Goal: Task Accomplishment & Management: Use online tool/utility

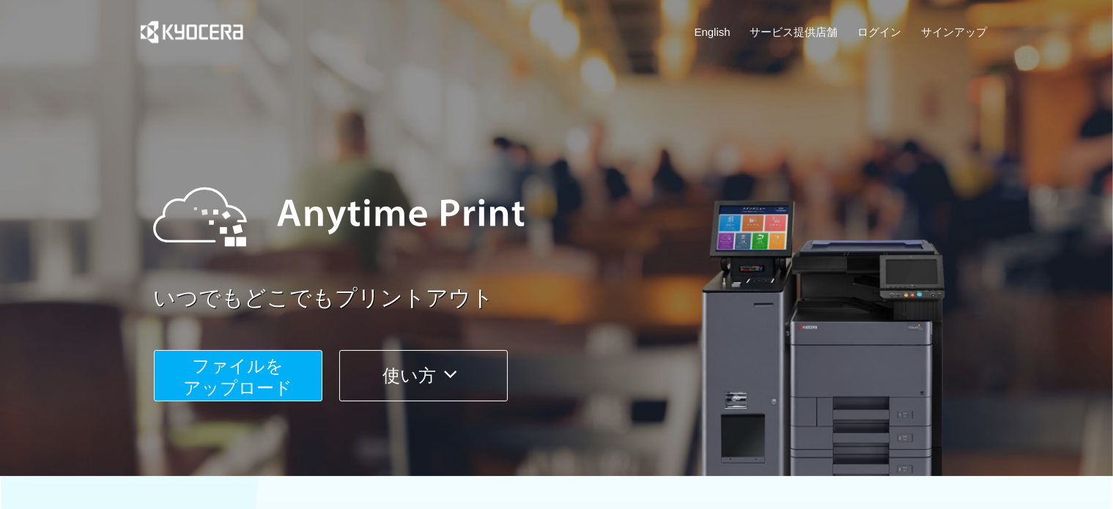
click at [264, 361] on span "ファイルを ​​アップロード" at bounding box center [237, 377] width 109 height 42
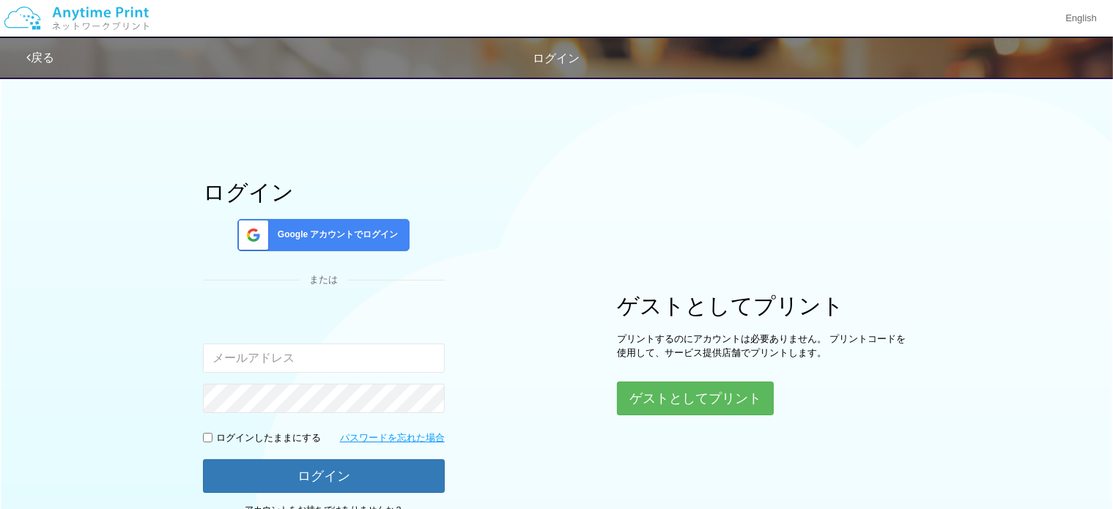
click at [391, 241] on span "Google アカウントでログイン" at bounding box center [335, 235] width 127 height 12
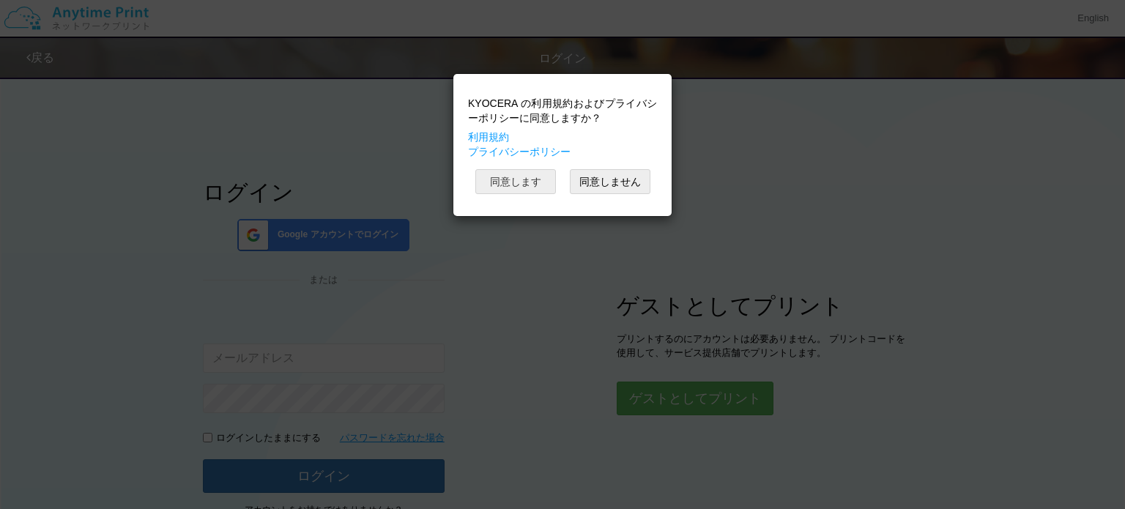
click at [518, 185] on button "同意します" at bounding box center [516, 181] width 81 height 25
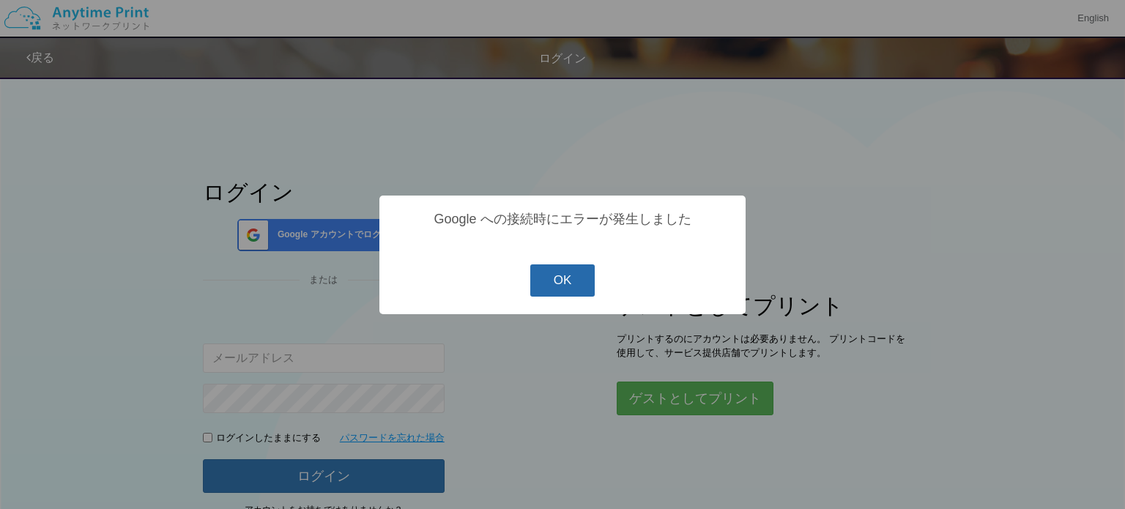
click at [563, 273] on button "OK" at bounding box center [562, 281] width 65 height 32
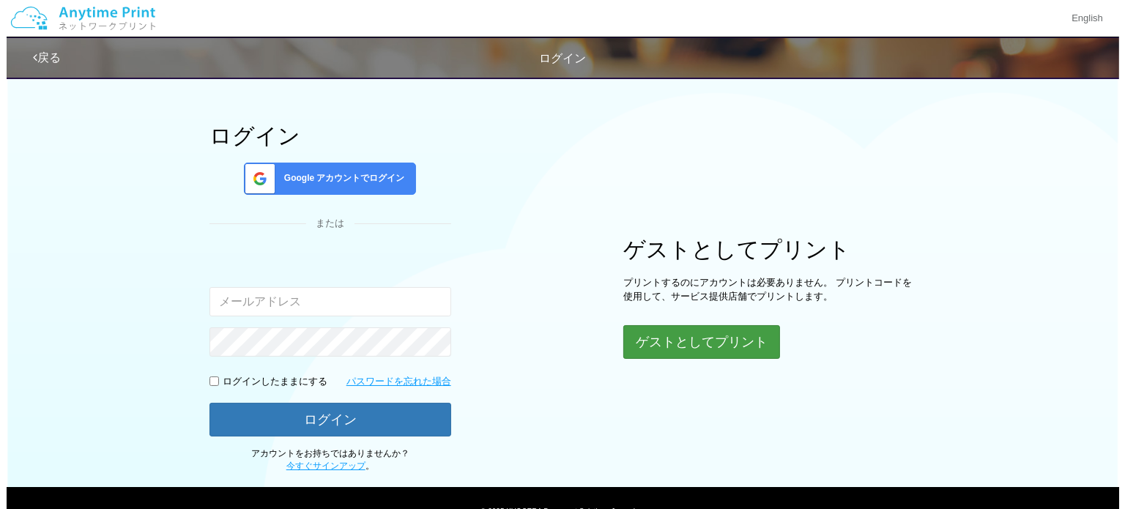
scroll to position [125, 0]
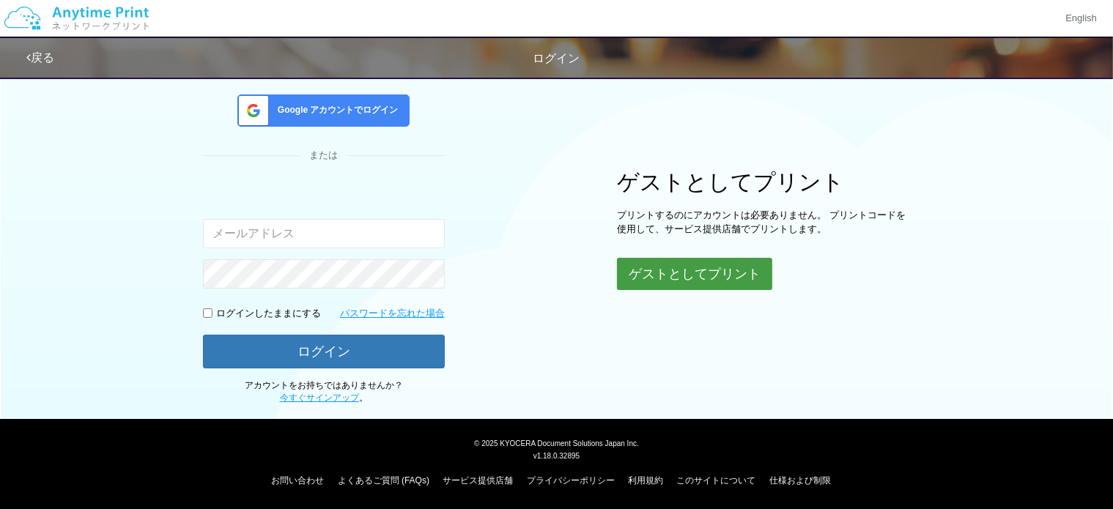
click at [664, 270] on button "ゲストとしてプリント" at bounding box center [694, 274] width 155 height 32
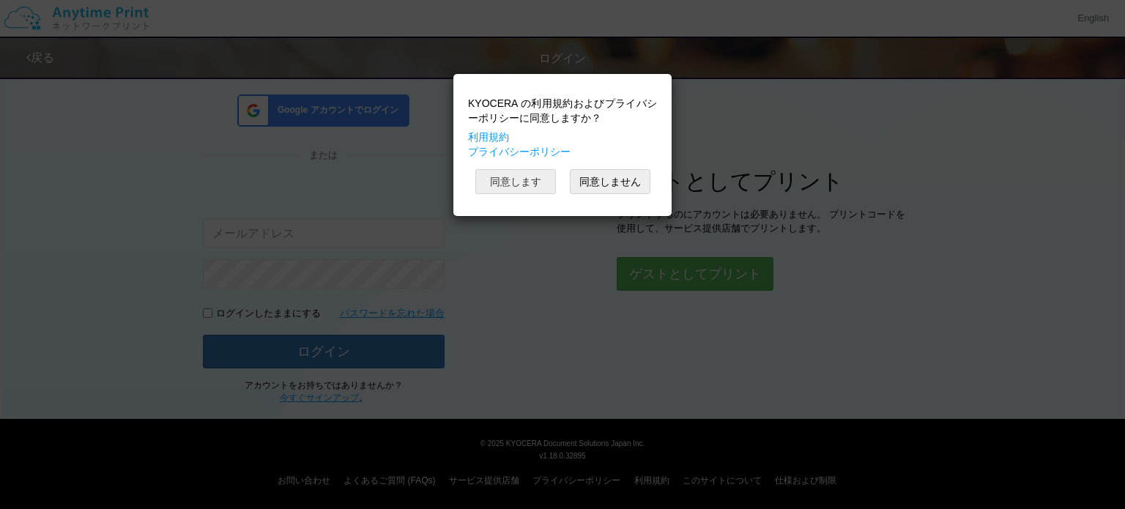
click at [520, 175] on button "同意します" at bounding box center [516, 181] width 81 height 25
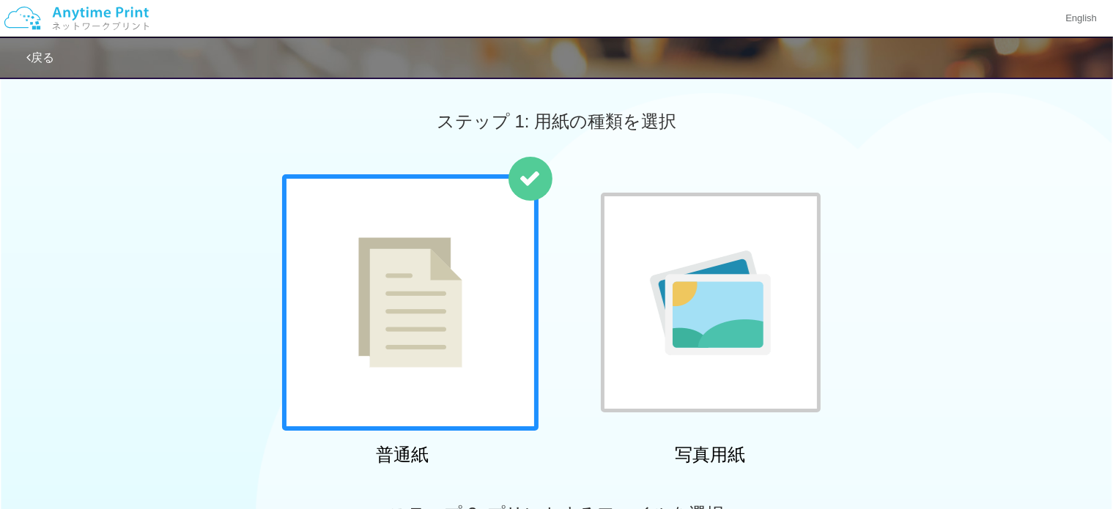
click at [500, 288] on div at bounding box center [410, 302] width 256 height 256
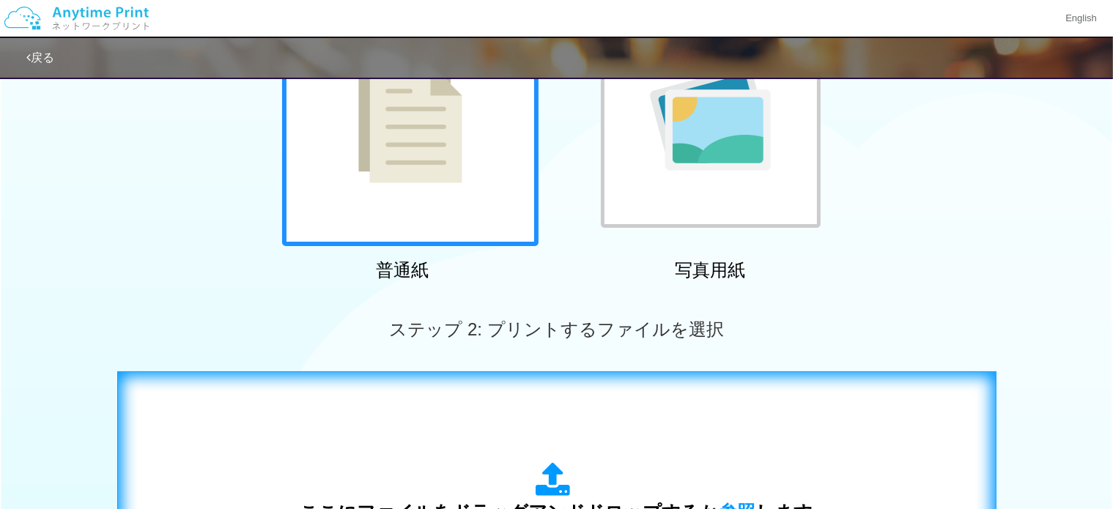
scroll to position [366, 0]
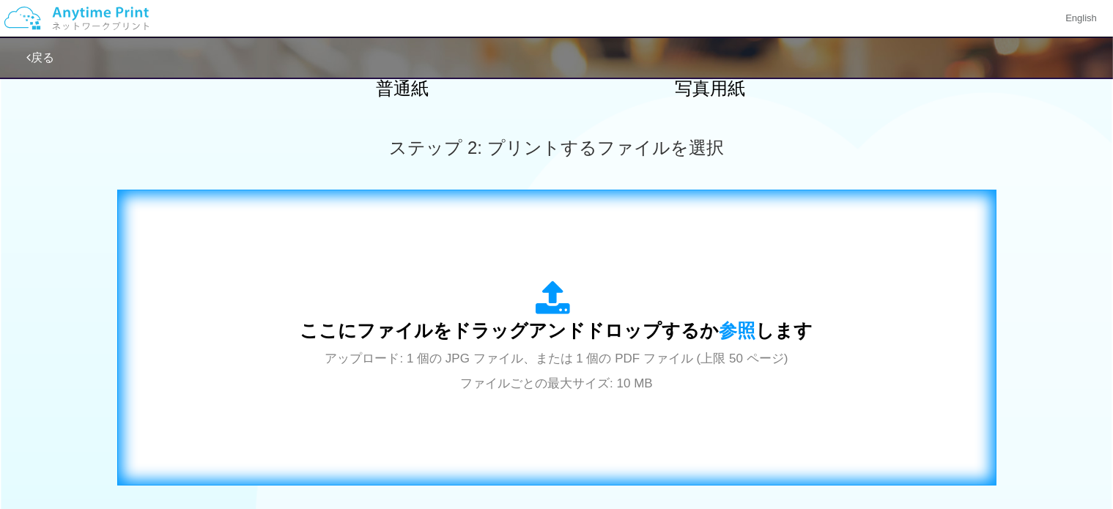
click at [532, 295] on div "ここにファイルをドラッグアンドドロップするか 参照 します アップロード: 1 個の JPG ファイル、または 1 個の PDF ファイル (上限 50 ペー…" at bounding box center [556, 338] width 513 height 114
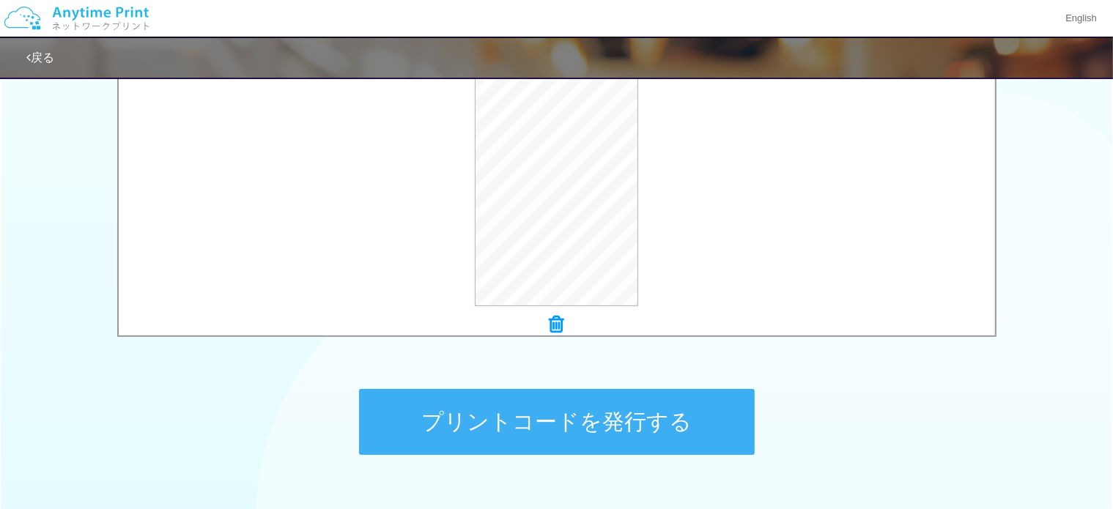
scroll to position [513, 0]
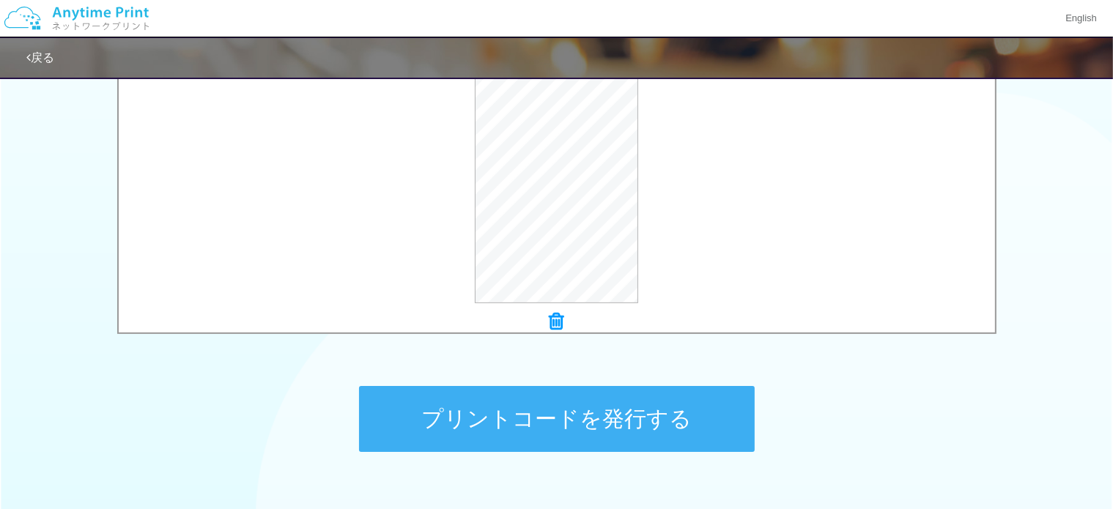
click at [668, 420] on button "プリントコードを発行する" at bounding box center [557, 419] width 396 height 66
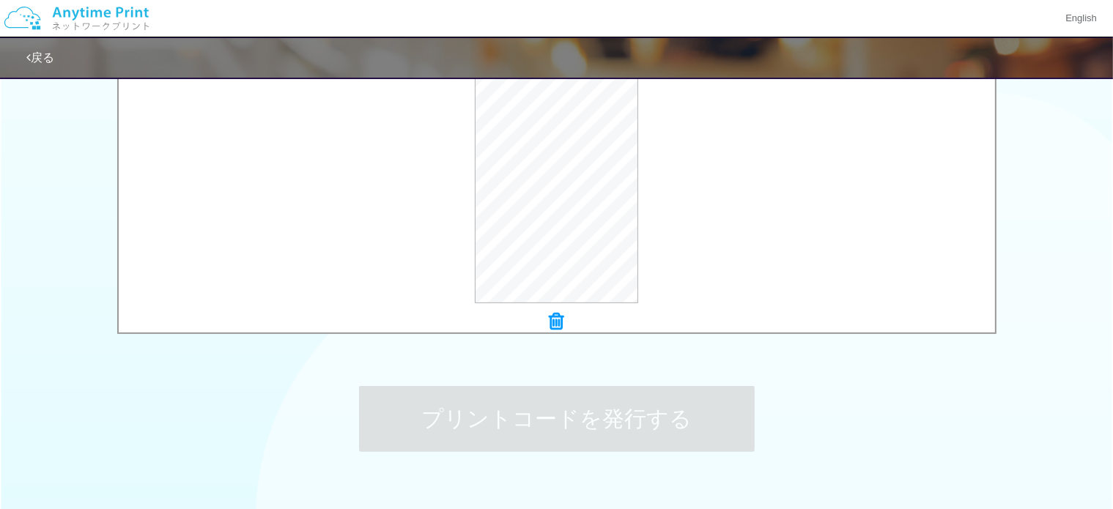
scroll to position [0, 0]
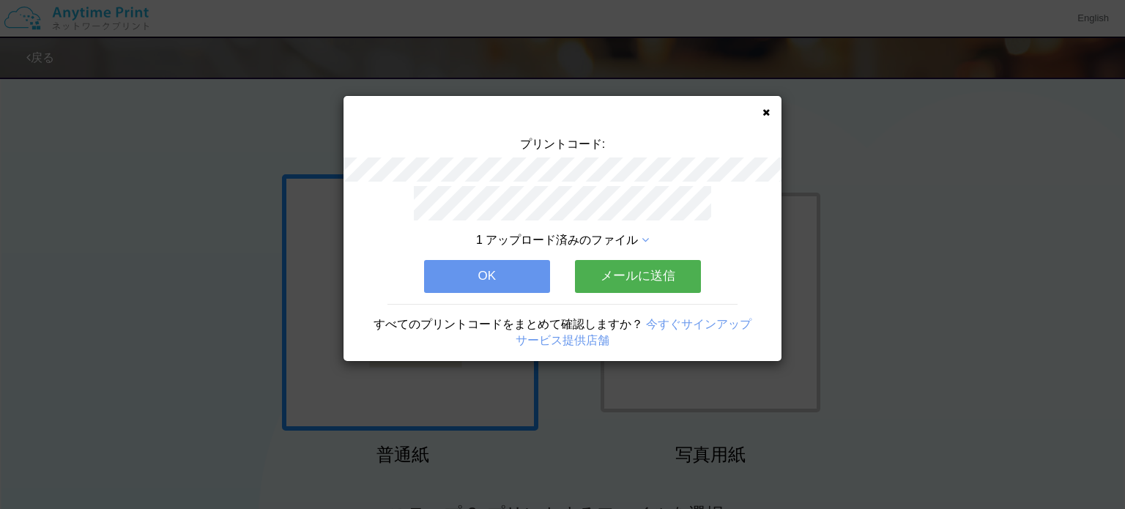
click at [485, 260] on button "OK" at bounding box center [487, 276] width 126 height 32
